Goal: Find specific page/section: Find specific page/section

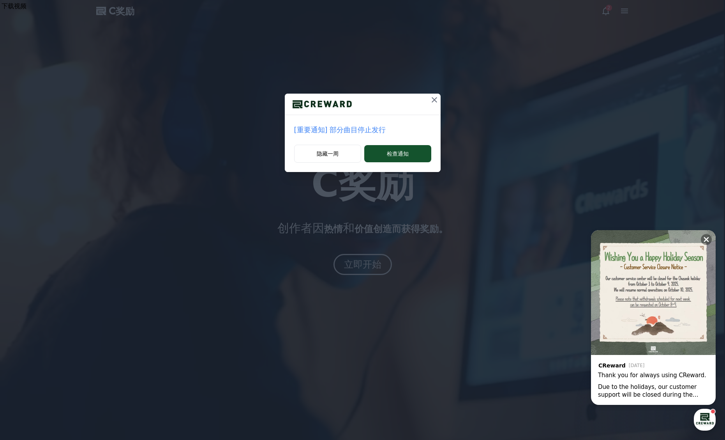
click at [366, 131] on font "[重要通知] 部分曲目停止发行" at bounding box center [340, 130] width 92 height 8
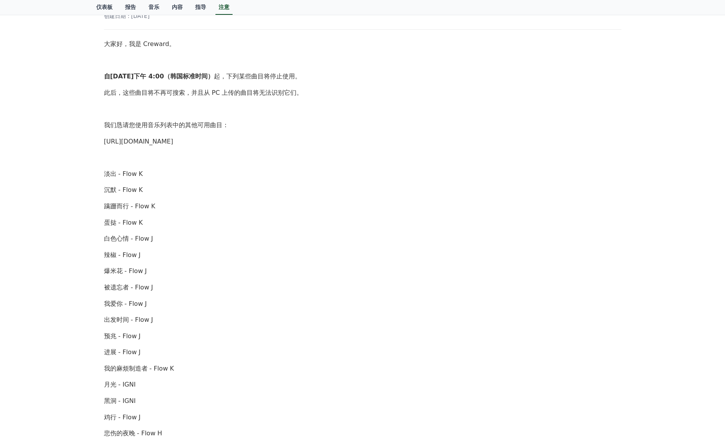
scroll to position [128, 0]
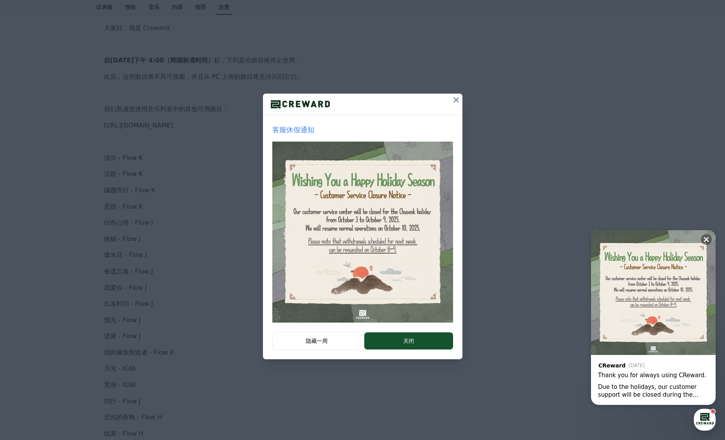
click at [456, 102] on icon at bounding box center [456, 99] width 9 height 9
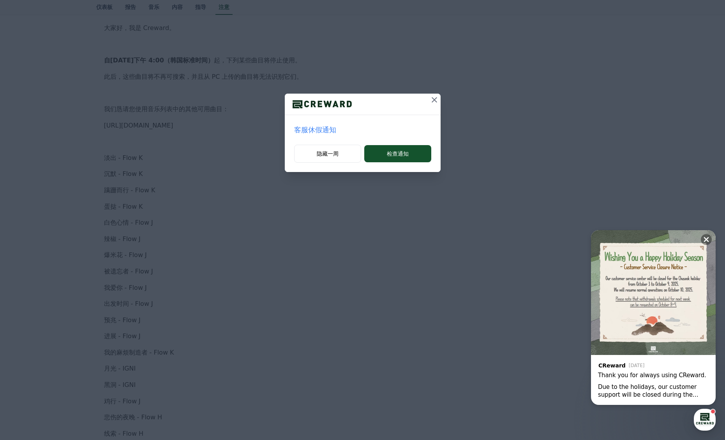
click at [439, 99] on button at bounding box center [434, 100] width 12 height 12
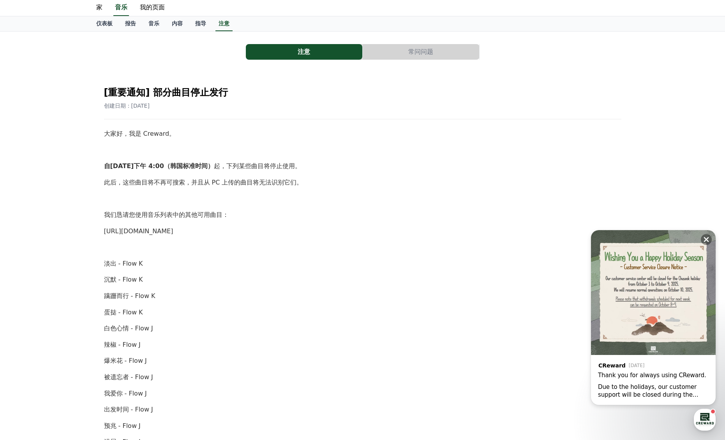
scroll to position [0, 0]
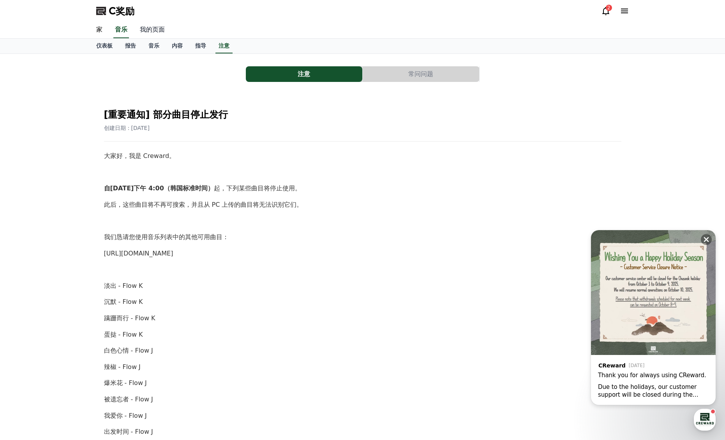
click at [150, 30] on font "我的页面" at bounding box center [152, 29] width 25 height 7
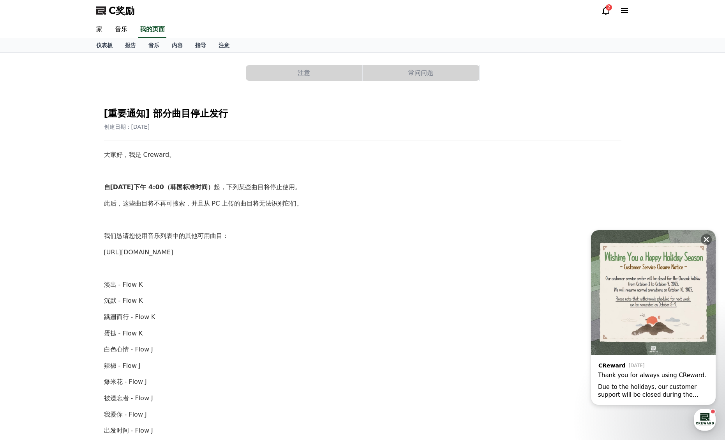
scroll to position [3, 0]
select select "**********"
